Goal: Task Accomplishment & Management: Manage account settings

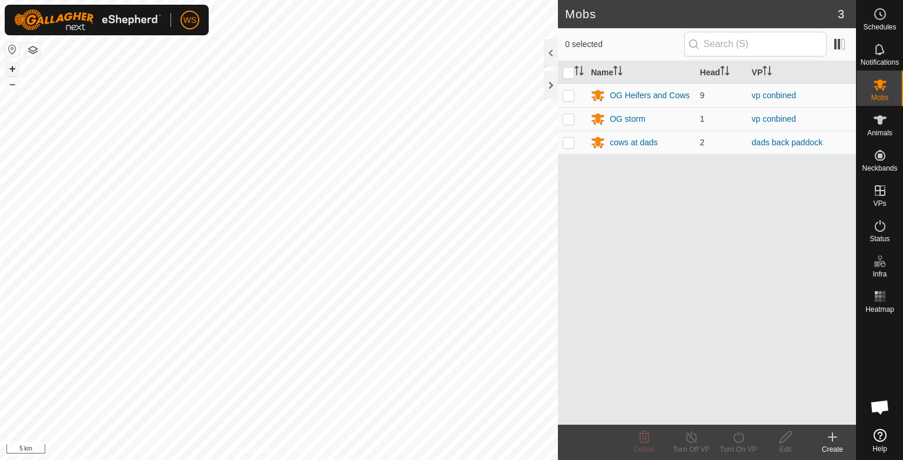
click at [14, 68] on button "+" at bounding box center [12, 69] width 14 height 14
click at [631, 145] on div "cows at dads" at bounding box center [634, 142] width 48 height 12
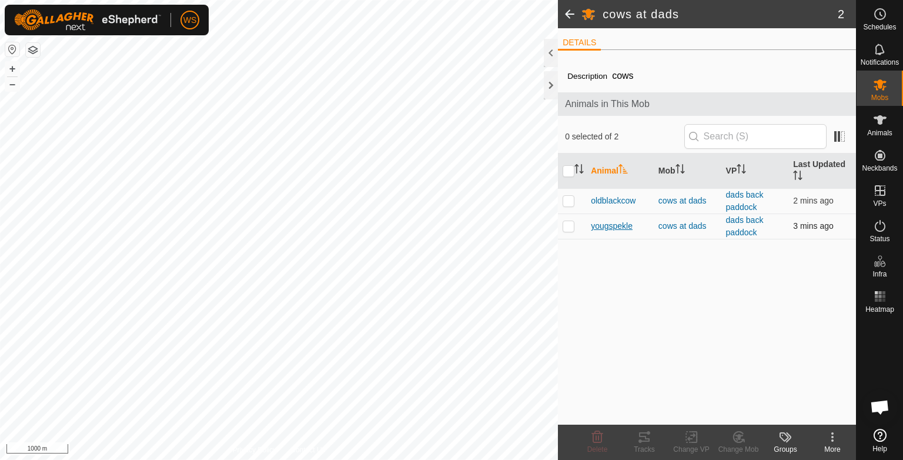
click at [617, 227] on span "yougspekle" at bounding box center [612, 226] width 42 height 12
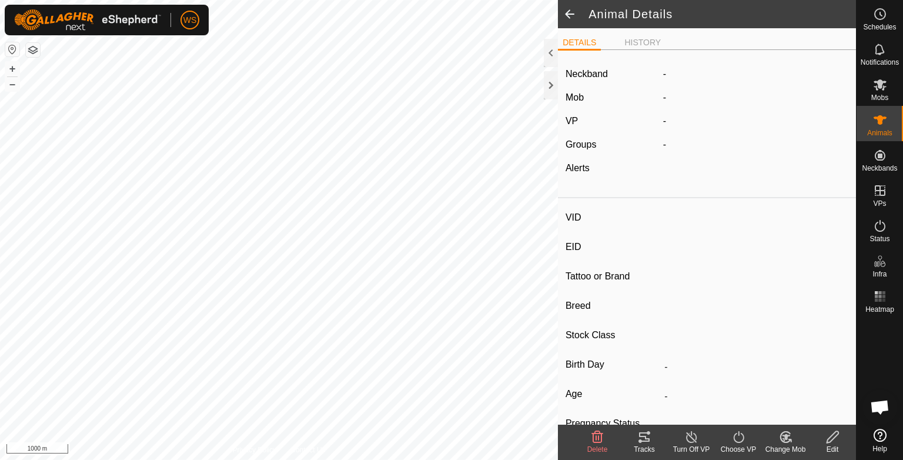
type input "yougspekle"
type input "-"
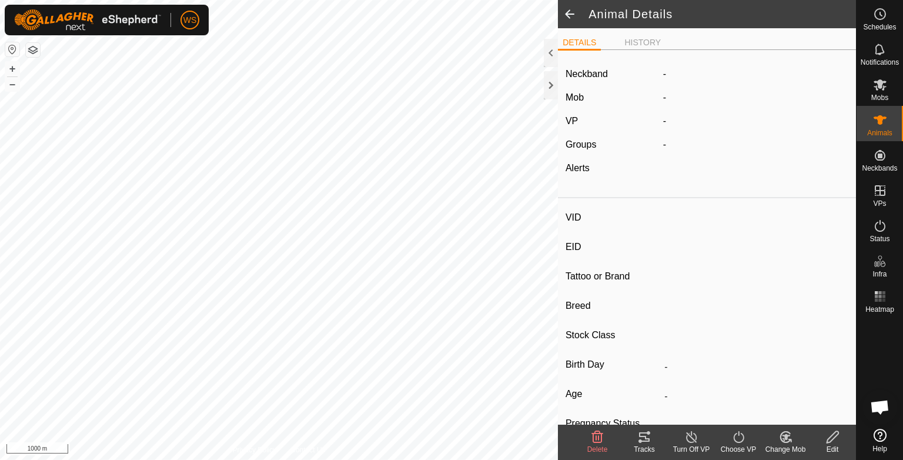
type input "0 kg"
type input "-"
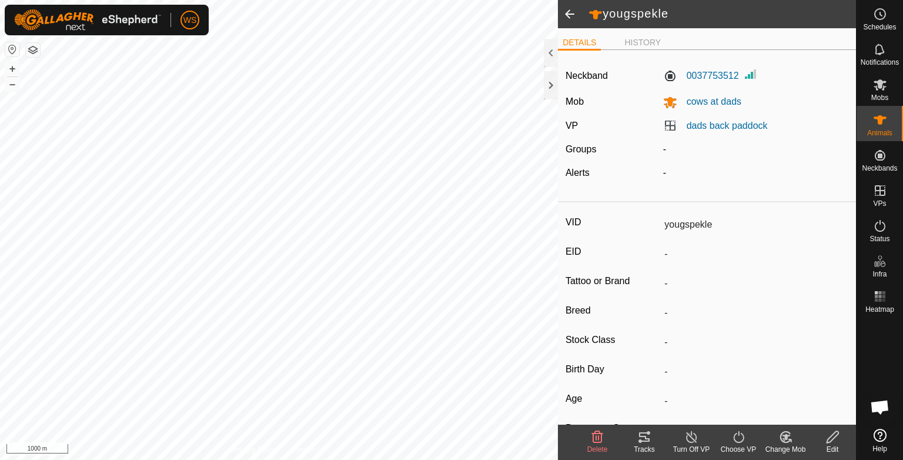
click at [644, 446] on div "Tracks" at bounding box center [644, 449] width 47 height 11
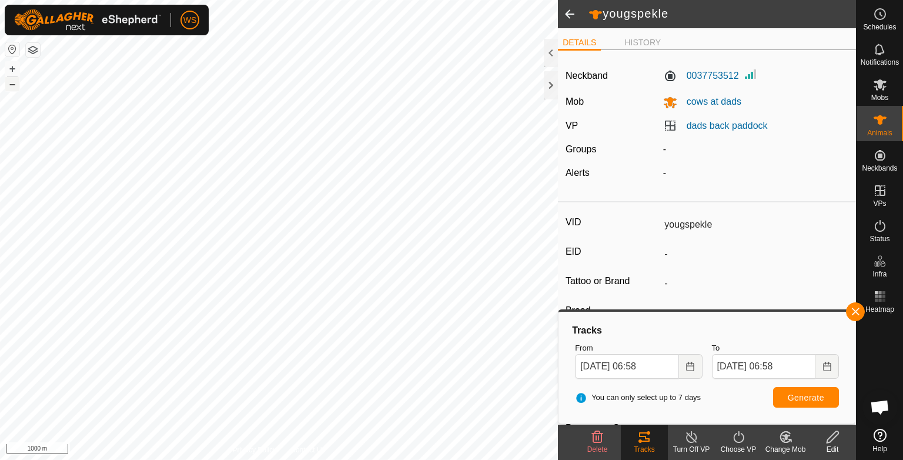
click at [9, 86] on button "–" at bounding box center [12, 84] width 14 height 14
click at [6, 67] on button "+" at bounding box center [12, 69] width 14 height 14
click at [11, 68] on button "+" at bounding box center [12, 69] width 14 height 14
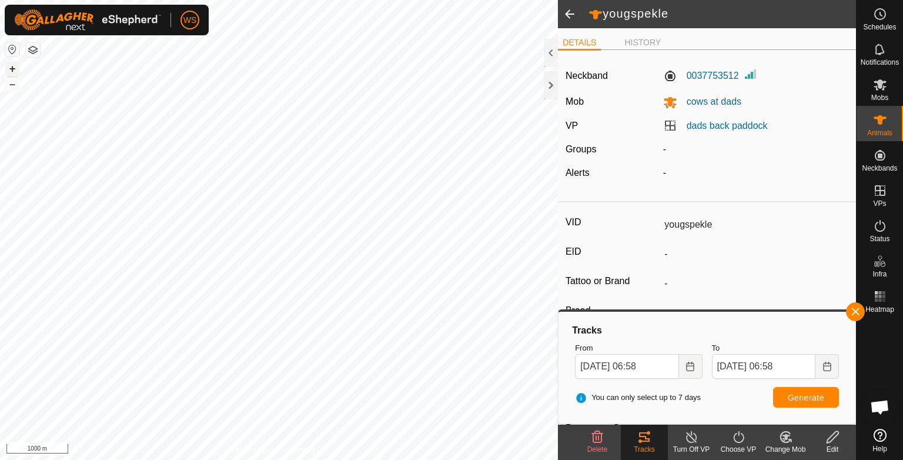
click at [11, 68] on button "+" at bounding box center [12, 69] width 14 height 14
click at [14, 67] on button "+" at bounding box center [12, 69] width 14 height 14
click at [590, 363] on input "[DATE] 06:58" at bounding box center [626, 366] width 103 height 25
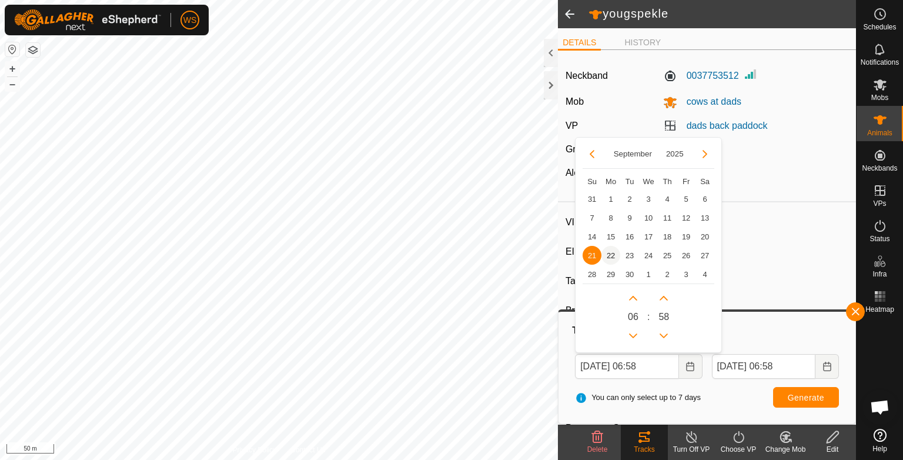
click at [609, 258] on span "22" at bounding box center [611, 255] width 19 height 19
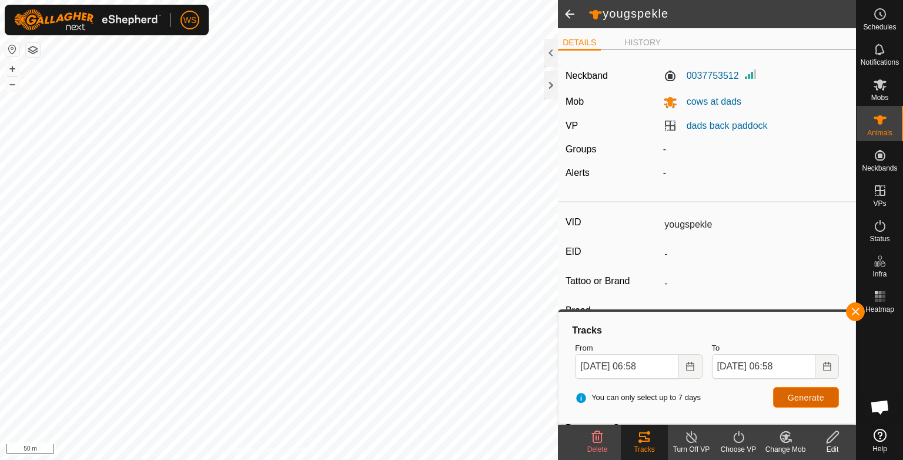
click at [783, 397] on button "Generate" at bounding box center [806, 397] width 66 height 21
click at [805, 400] on span "Generate" at bounding box center [806, 397] width 36 height 9
click at [614, 377] on input "[DATE] 06:58" at bounding box center [626, 366] width 103 height 25
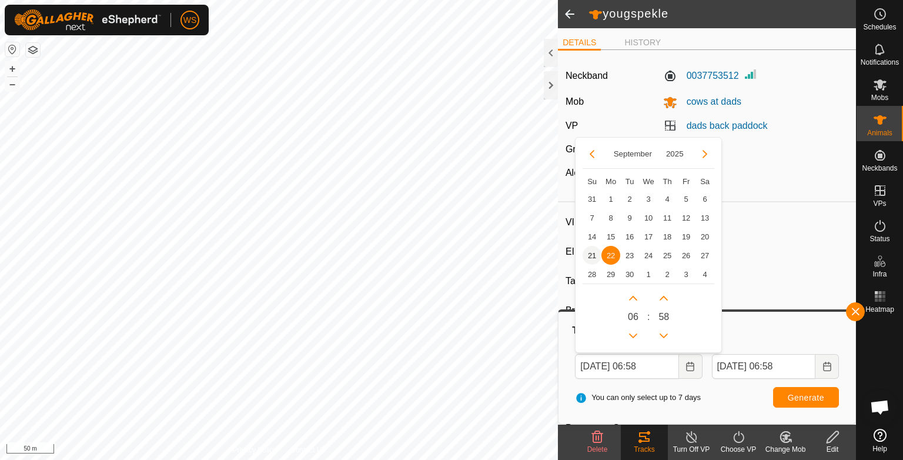
click at [594, 249] on span "21" at bounding box center [592, 255] width 19 height 19
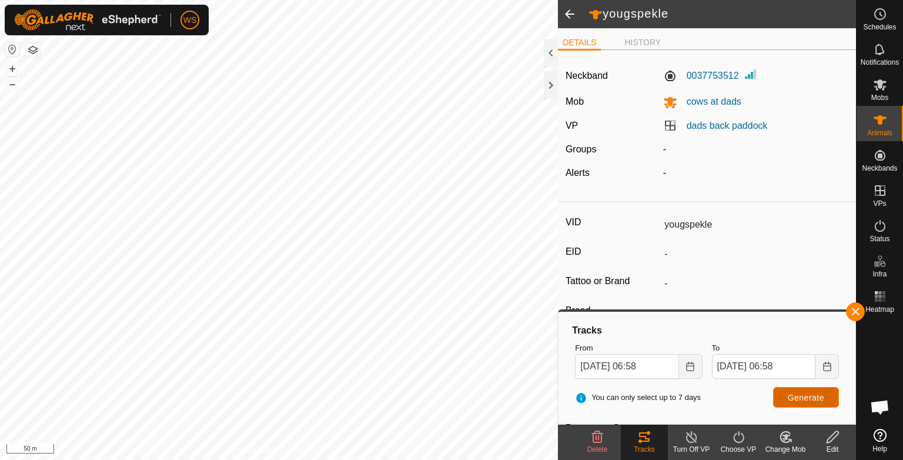
click at [812, 395] on span "Generate" at bounding box center [806, 397] width 36 height 9
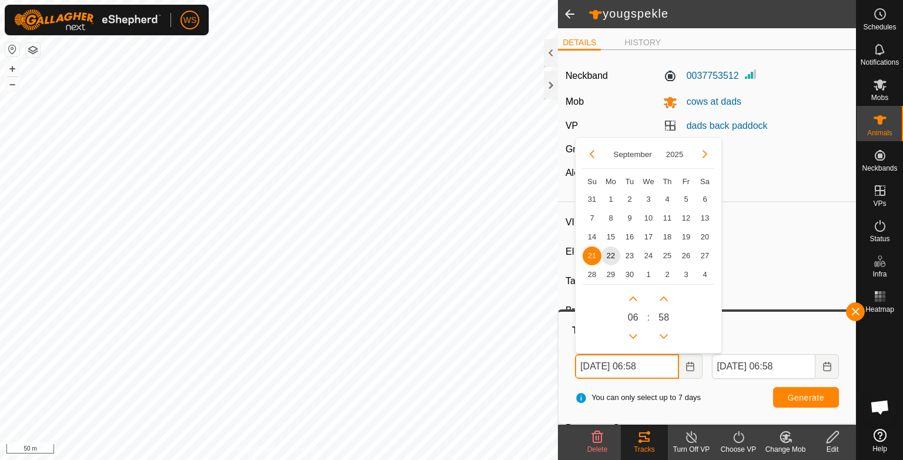
click at [605, 367] on input "[DATE] 06:58" at bounding box center [626, 366] width 103 height 25
click at [612, 252] on span "22" at bounding box center [611, 255] width 19 height 19
type input "[DATE] 06:58"
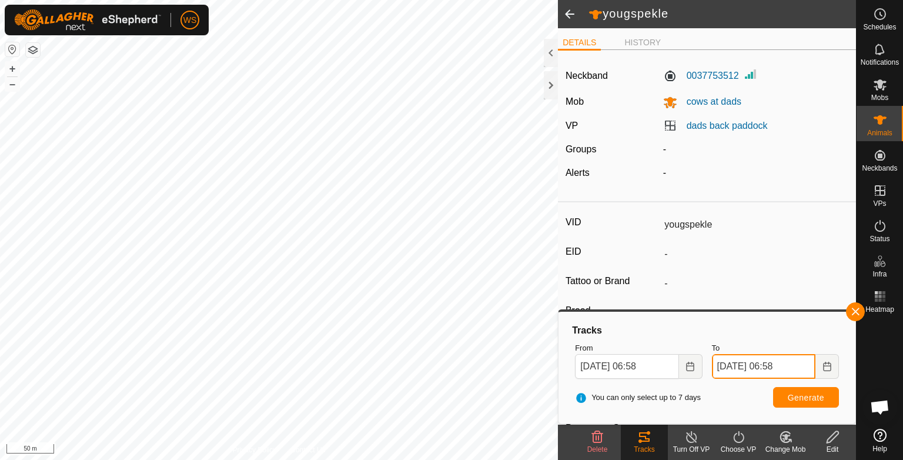
click at [764, 366] on input "[DATE] 06:58" at bounding box center [763, 366] width 103 height 25
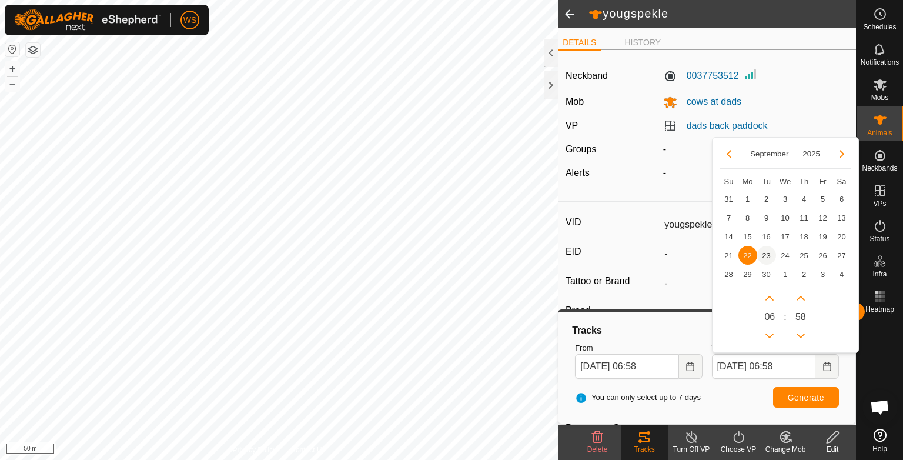
click at [766, 252] on span "23" at bounding box center [766, 255] width 19 height 19
type input "[DATE] 06:58"
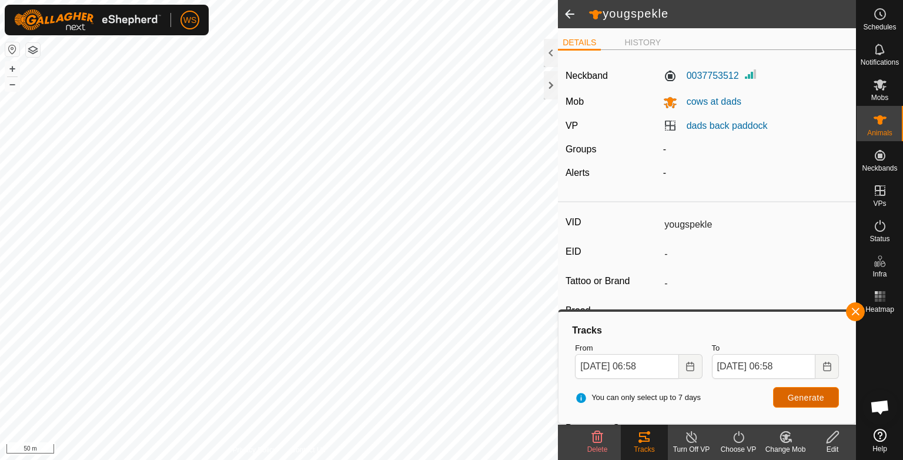
click at [801, 393] on span "Generate" at bounding box center [806, 397] width 36 height 9
click at [589, 366] on input "[DATE] 06:58" at bounding box center [626, 366] width 103 height 25
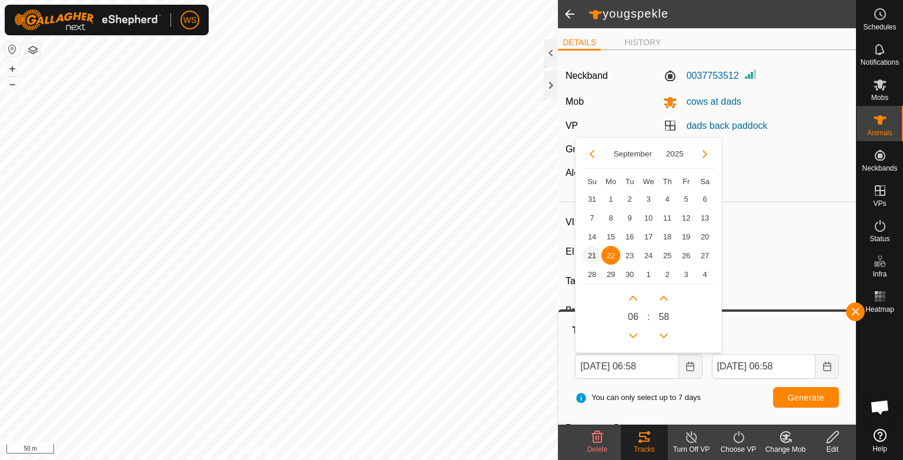
click at [588, 253] on span "21" at bounding box center [592, 255] width 19 height 19
type input "[DATE] 06:58"
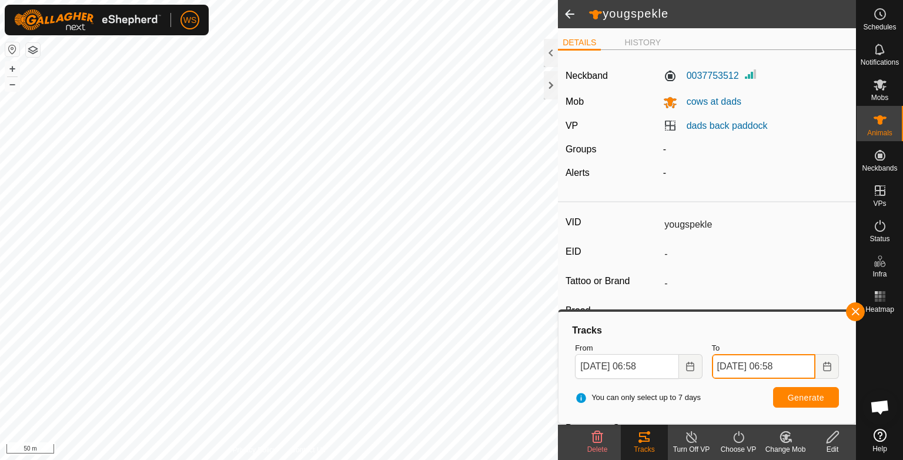
click at [731, 366] on input "[DATE] 06:58" at bounding box center [763, 366] width 103 height 25
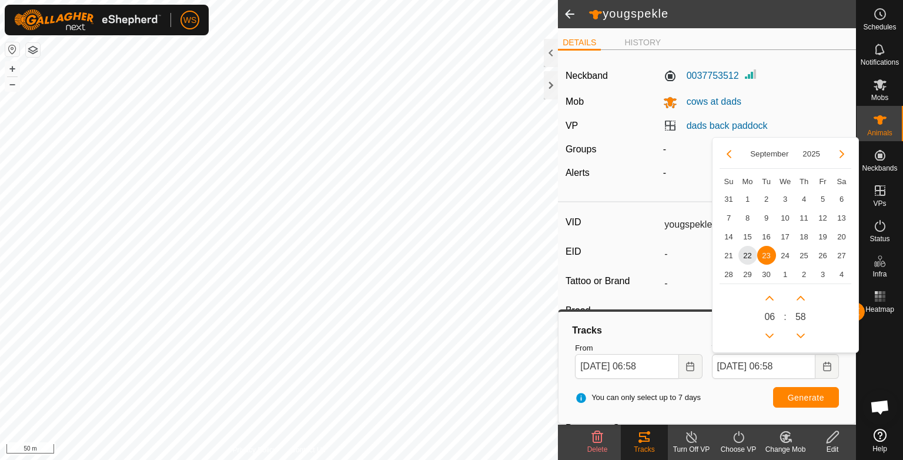
click at [762, 255] on span "23" at bounding box center [766, 255] width 19 height 19
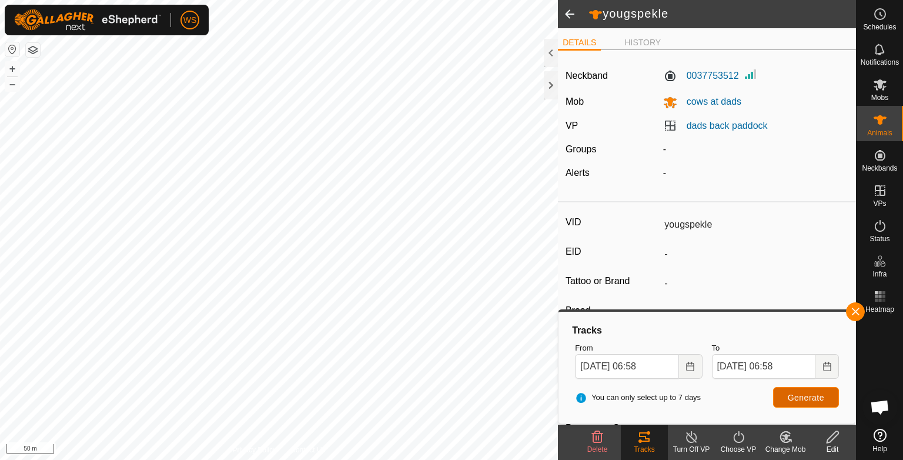
click at [802, 395] on span "Generate" at bounding box center [806, 397] width 36 height 9
click at [569, 13] on span at bounding box center [570, 14] width 24 height 28
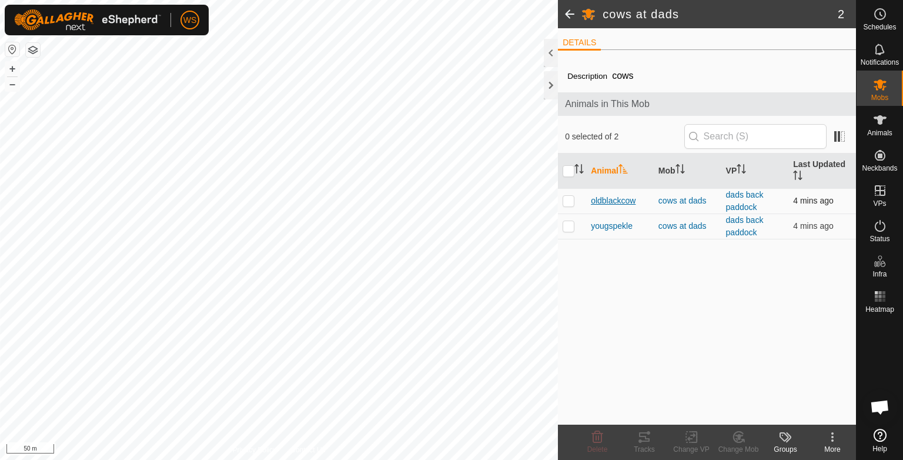
click at [619, 202] on span "oldblackcow" at bounding box center [613, 201] width 45 height 12
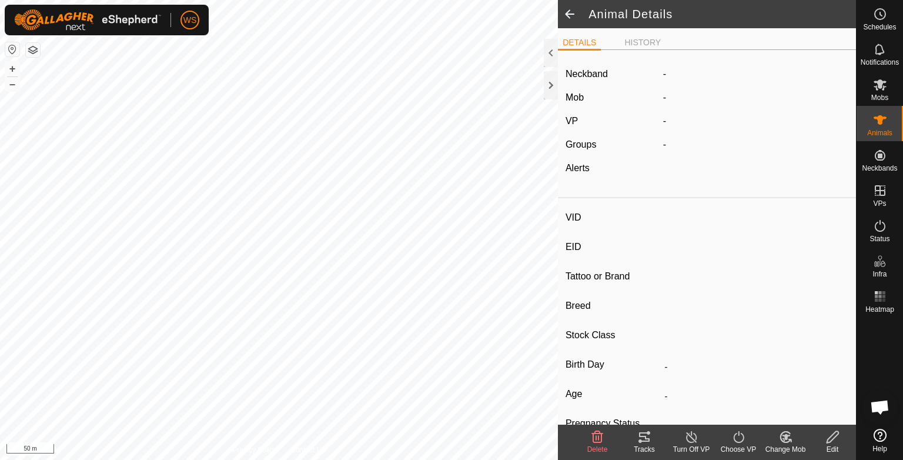
type input "oldblackcow"
type input "-"
type input "wagu x"
type input "-"
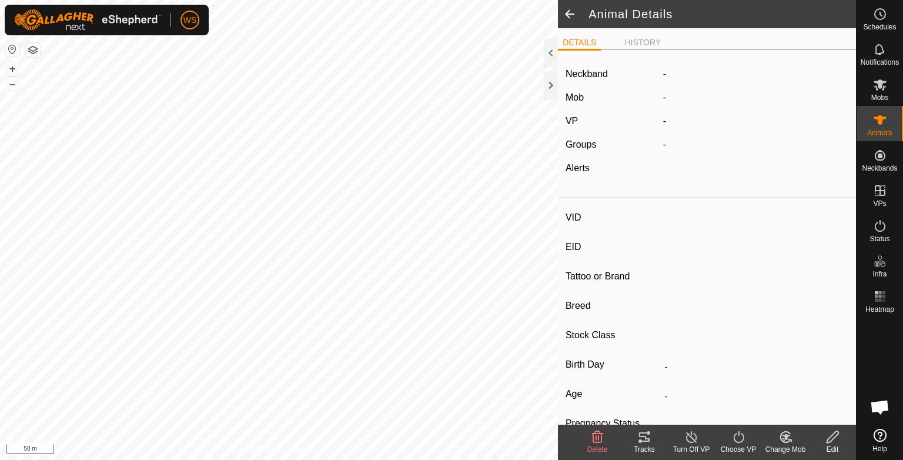
type input "Pregnant"
type input "0 kg"
type input "-"
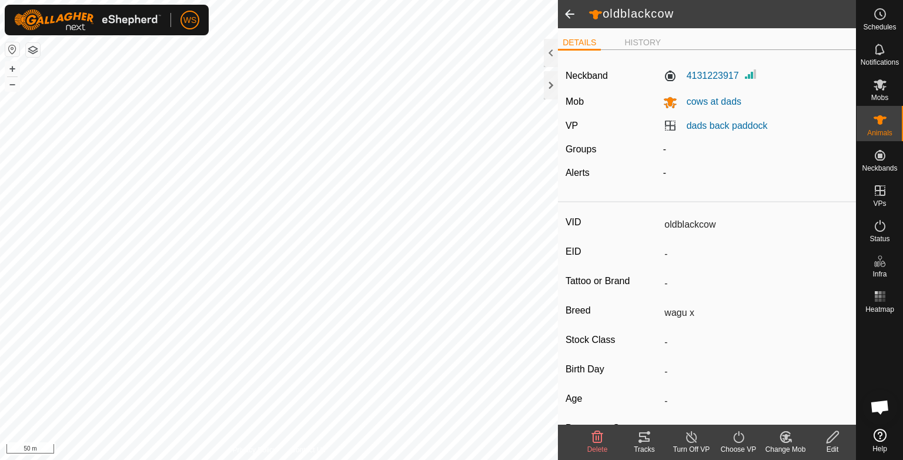
click at [646, 439] on icon at bounding box center [644, 436] width 11 height 9
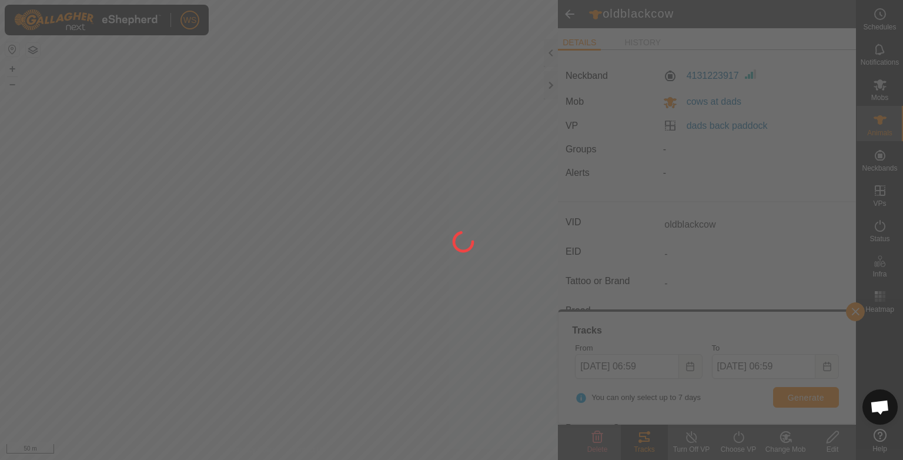
click at [538, 320] on div at bounding box center [451, 230] width 903 height 460
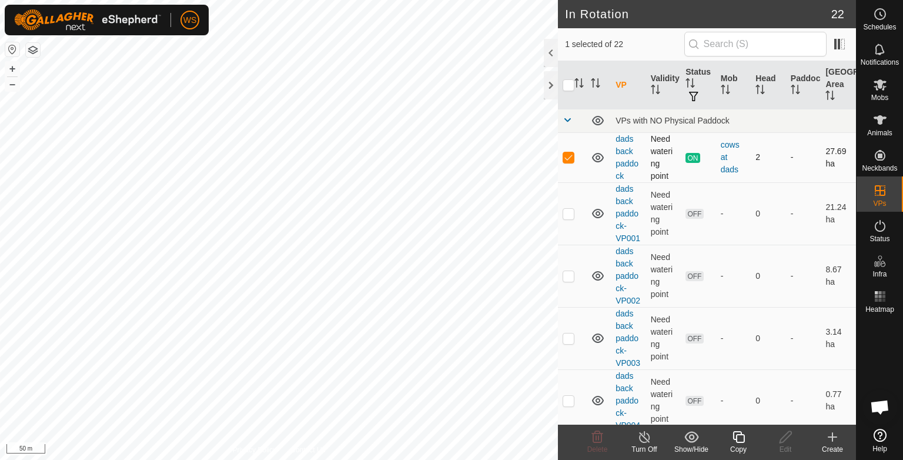
click at [572, 155] on p-checkbox at bounding box center [569, 156] width 12 height 9
checkbox input "false"
click at [881, 125] on icon at bounding box center [880, 120] width 14 height 14
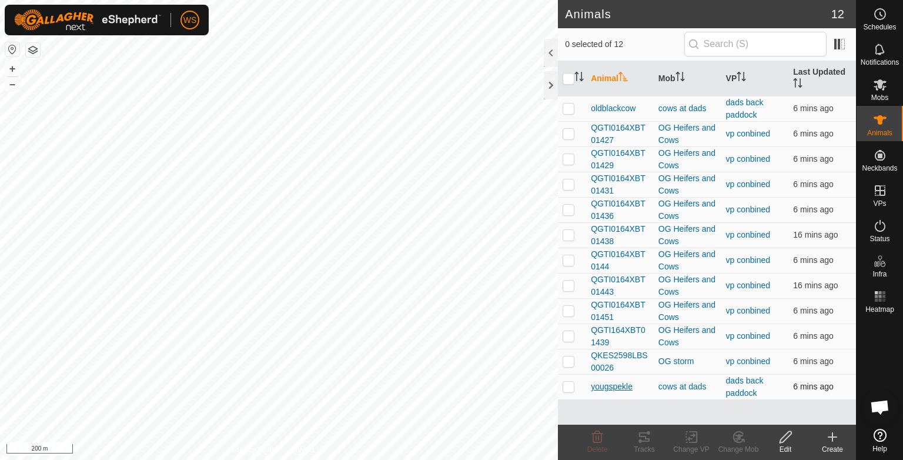
click at [618, 389] on span "yougspekle" at bounding box center [612, 386] width 42 height 12
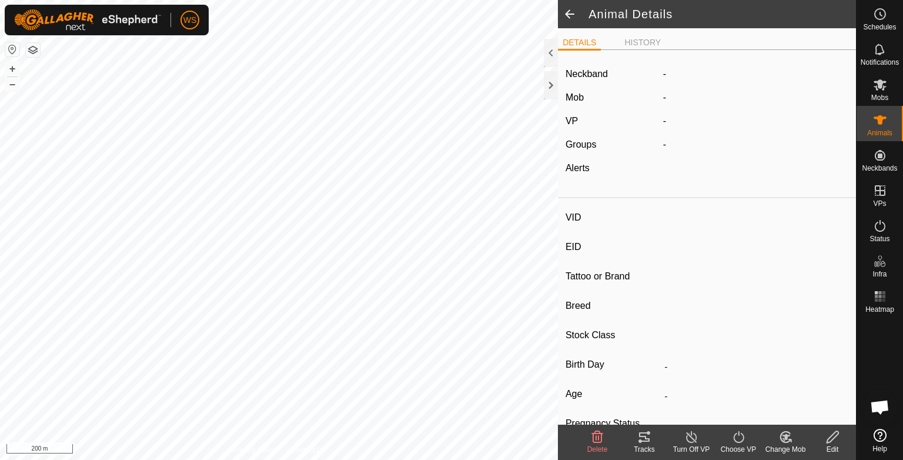
type input "yougspekle"
type input "-"
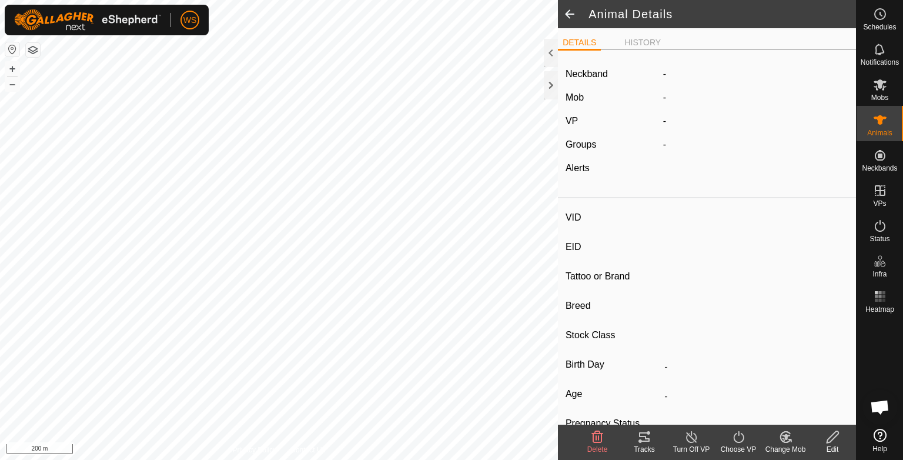
type input "0 kg"
type input "-"
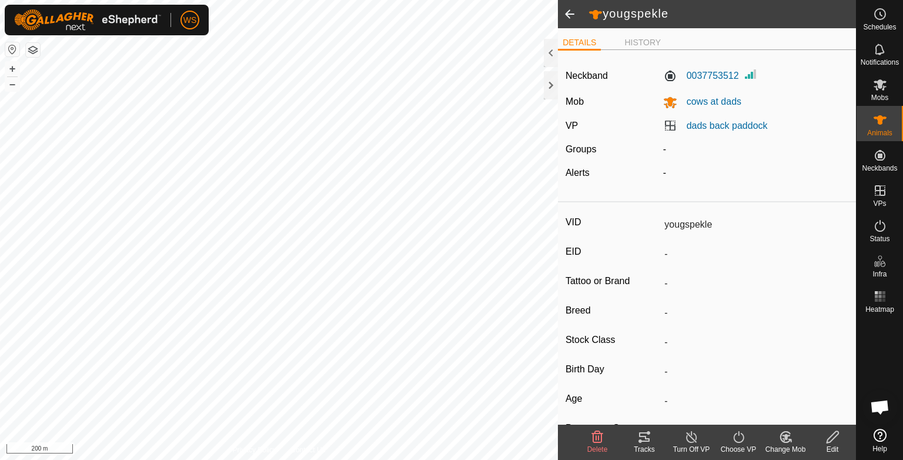
click at [643, 447] on div "Tracks" at bounding box center [644, 449] width 47 height 11
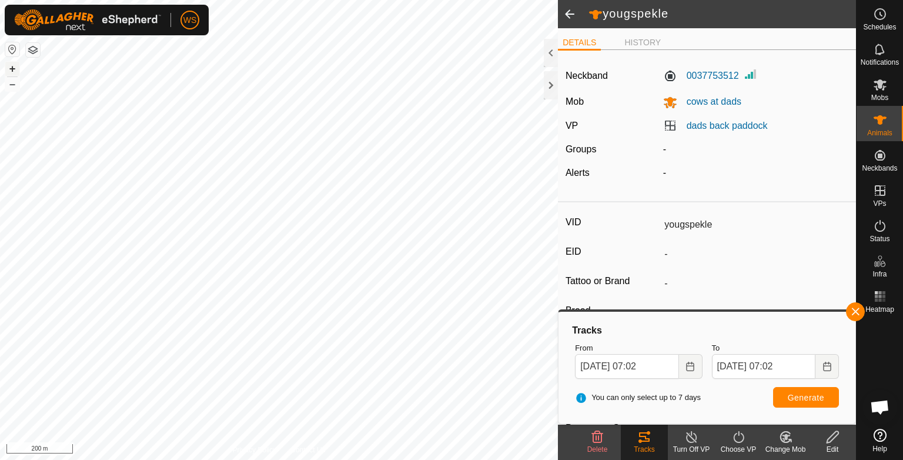
click at [14, 66] on button "+" at bounding box center [12, 69] width 14 height 14
click at [18, 86] on button "–" at bounding box center [12, 84] width 14 height 14
click at [572, 13] on span at bounding box center [570, 14] width 24 height 28
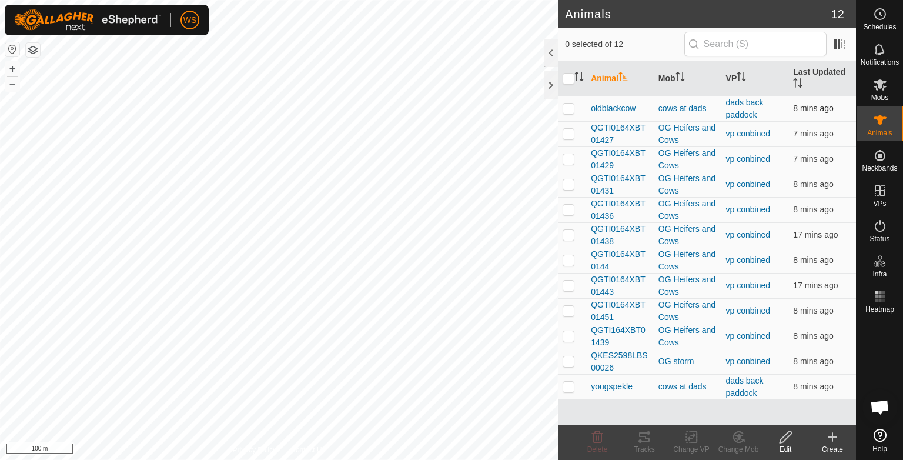
click at [622, 105] on span "oldblackcow" at bounding box center [613, 108] width 45 height 12
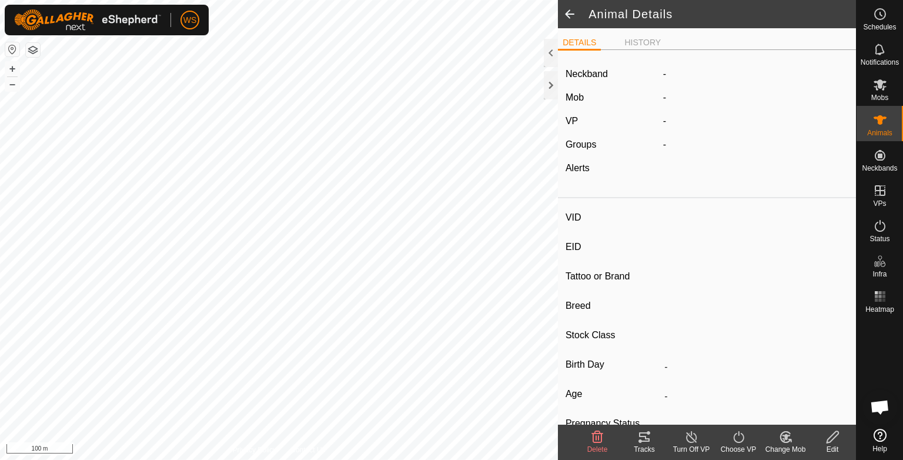
type input "oldblackcow"
type input "-"
type input "wagu x"
type input "-"
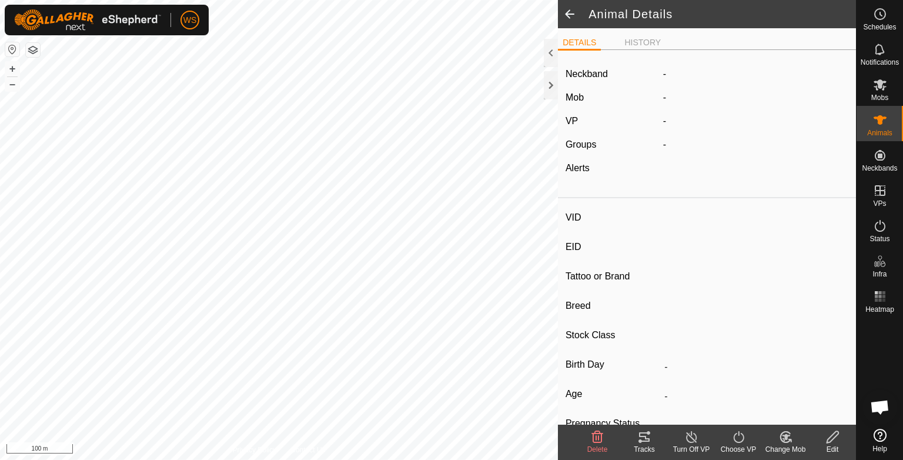
type input "Pregnant"
type input "0 kg"
type input "-"
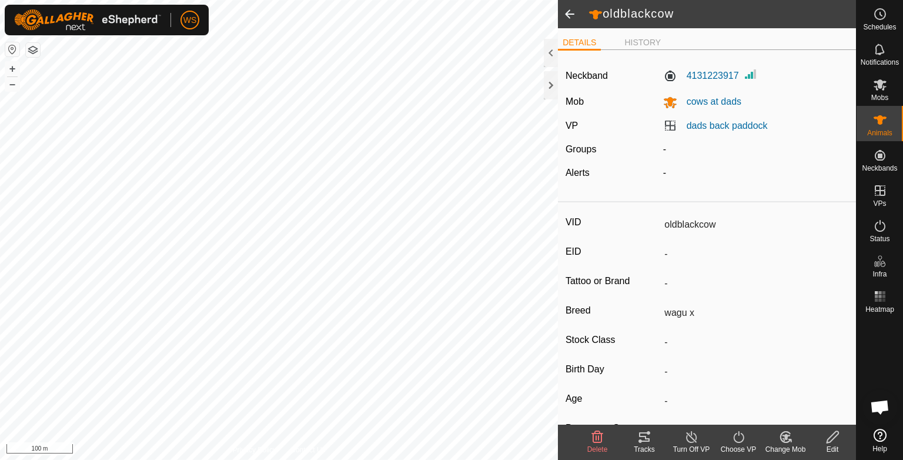
click at [643, 440] on icon at bounding box center [644, 437] width 14 height 14
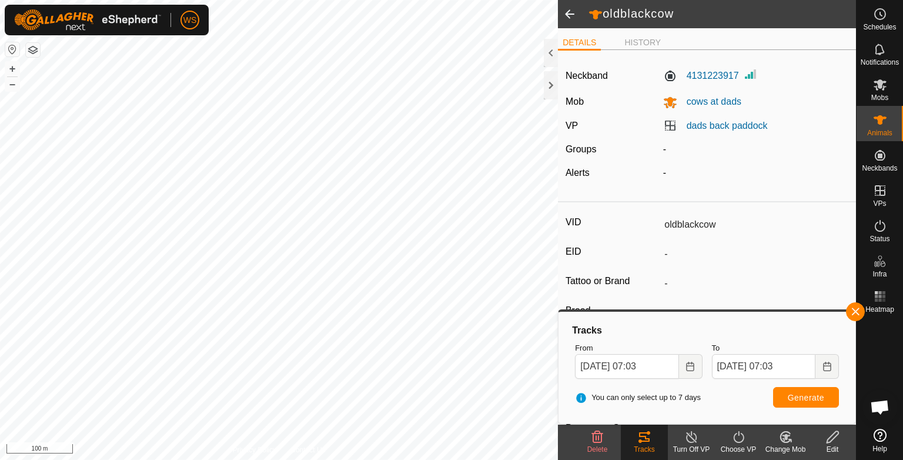
click at [570, 9] on span at bounding box center [570, 14] width 24 height 28
